Goal: Navigation & Orientation: Find specific page/section

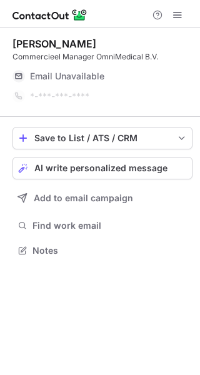
scroll to position [241, 200]
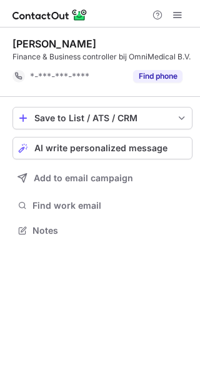
scroll to position [221, 200]
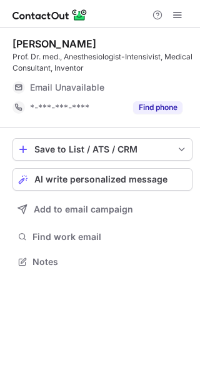
scroll to position [252, 200]
